Goal: Task Accomplishment & Management: Complete application form

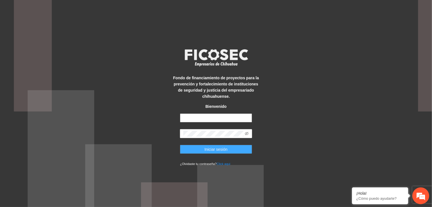
type input "**********"
click at [197, 148] on button "Iniciar sesión" at bounding box center [216, 149] width 72 height 9
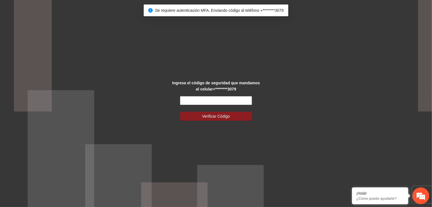
click at [215, 101] on input "text" at bounding box center [216, 100] width 72 height 9
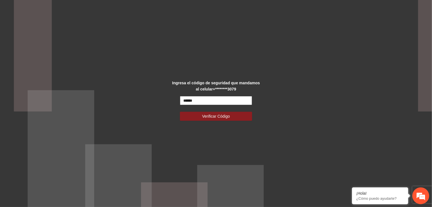
type input "******"
click at [180, 112] on button "Verificar Código" at bounding box center [216, 116] width 72 height 9
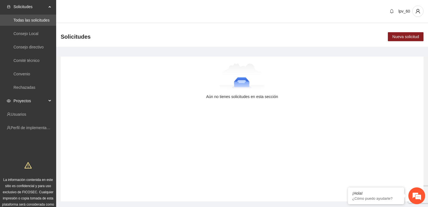
click at [24, 97] on span "Proyectos" at bounding box center [29, 100] width 33 height 11
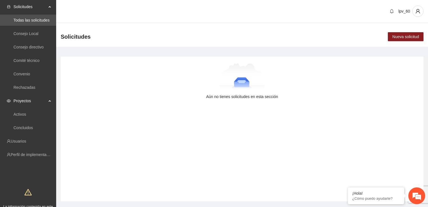
click at [23, 98] on span "Proyectos" at bounding box center [29, 100] width 33 height 11
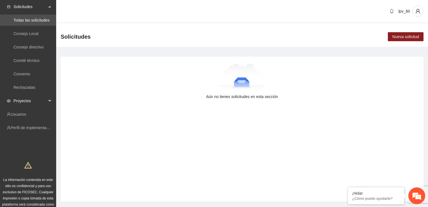
click at [23, 100] on span "Proyectos" at bounding box center [29, 100] width 33 height 11
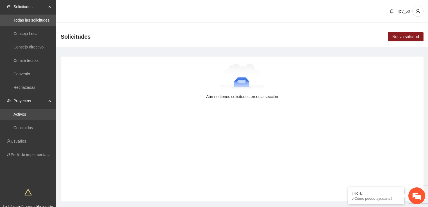
click at [25, 114] on link "Activos" at bounding box center [19, 114] width 13 height 4
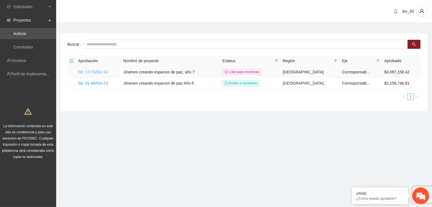
click at [97, 72] on link "No. 17-73/Dic-24" at bounding box center [93, 72] width 30 height 4
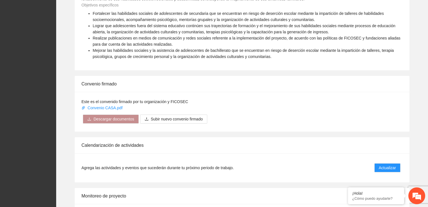
scroll to position [477, 0]
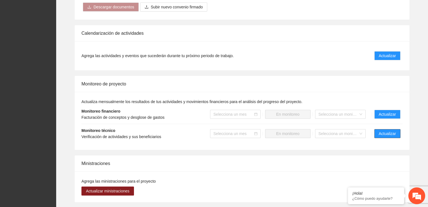
click at [389, 132] on span "Actualizar" at bounding box center [386, 134] width 17 height 6
click at [389, 133] on span "Actualizar" at bounding box center [386, 134] width 17 height 6
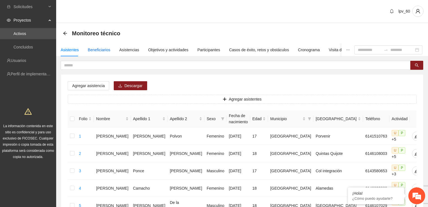
click at [91, 49] on div "Beneficiarios" at bounding box center [99, 50] width 22 height 6
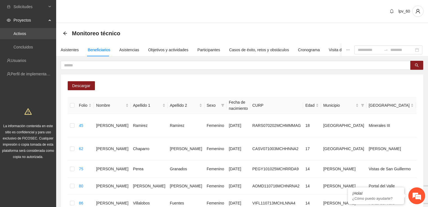
click at [26, 35] on link "Activos" at bounding box center [19, 33] width 13 height 4
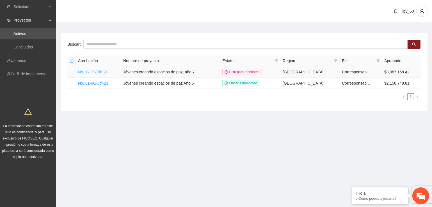
click at [94, 72] on link "No. 17-73/Dic-24" at bounding box center [93, 72] width 30 height 4
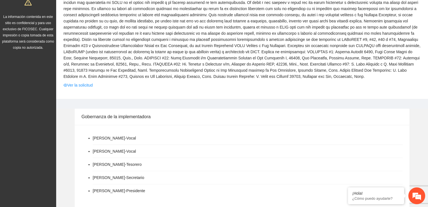
scroll to position [112, 0]
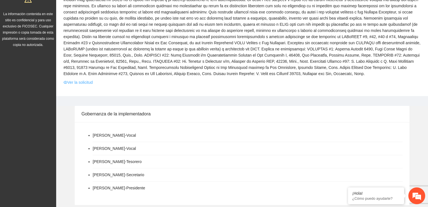
click at [88, 81] on link "Ver la solicitud" at bounding box center [77, 82] width 29 height 6
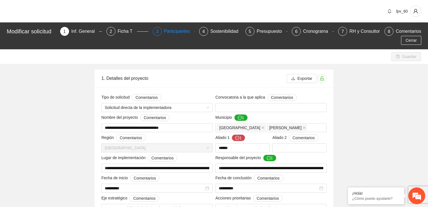
click at [158, 31] on span "3" at bounding box center [157, 31] width 3 height 5
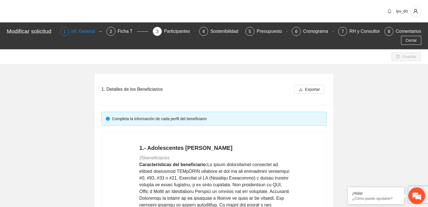
click at [86, 31] on div "Inf. General" at bounding box center [85, 31] width 28 height 9
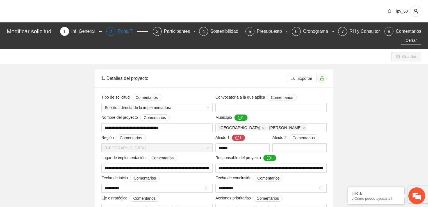
click at [129, 31] on div "Ficha T" at bounding box center [127, 31] width 19 height 9
